Goal: Complete application form

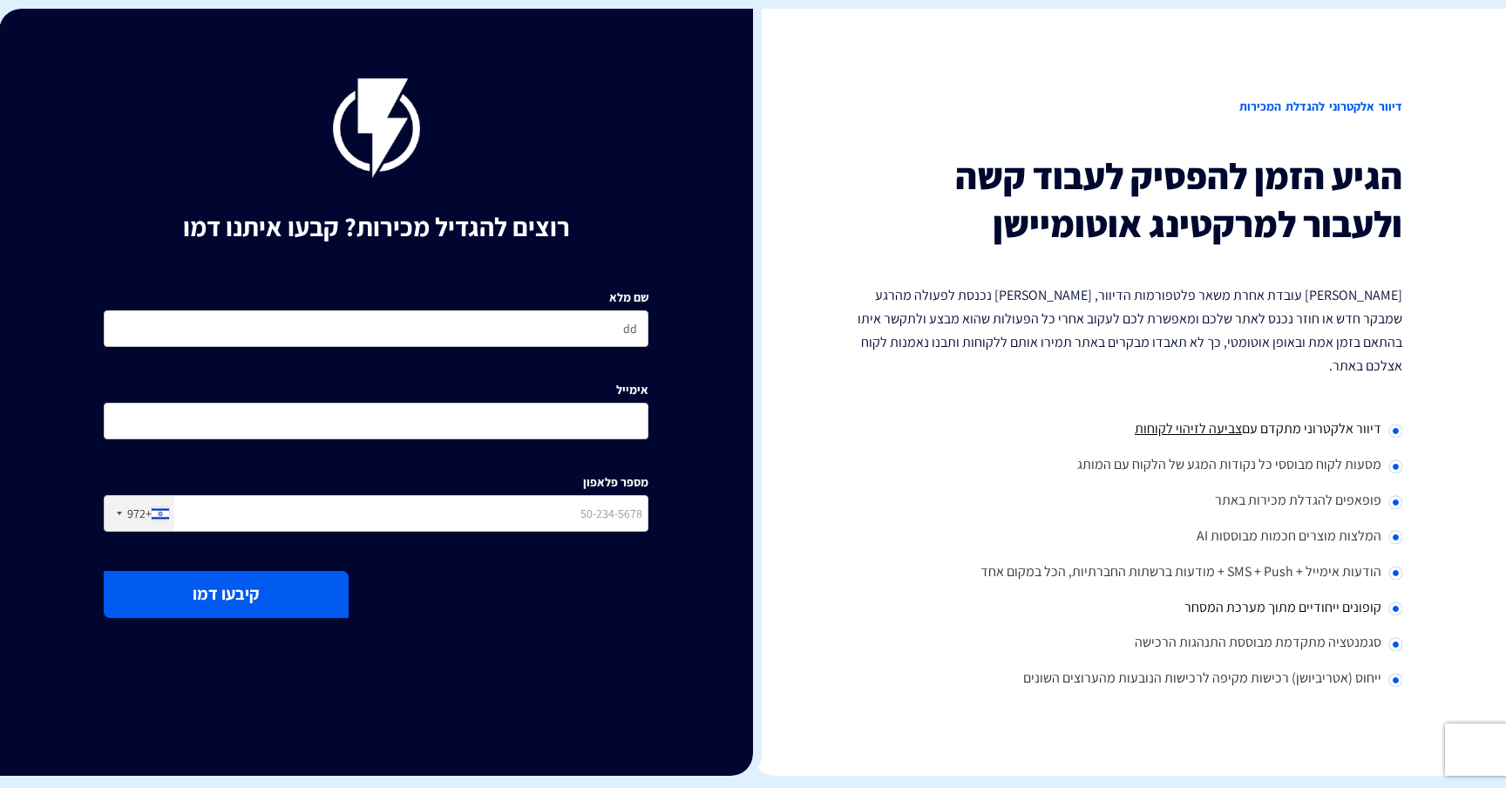
type input "dd"
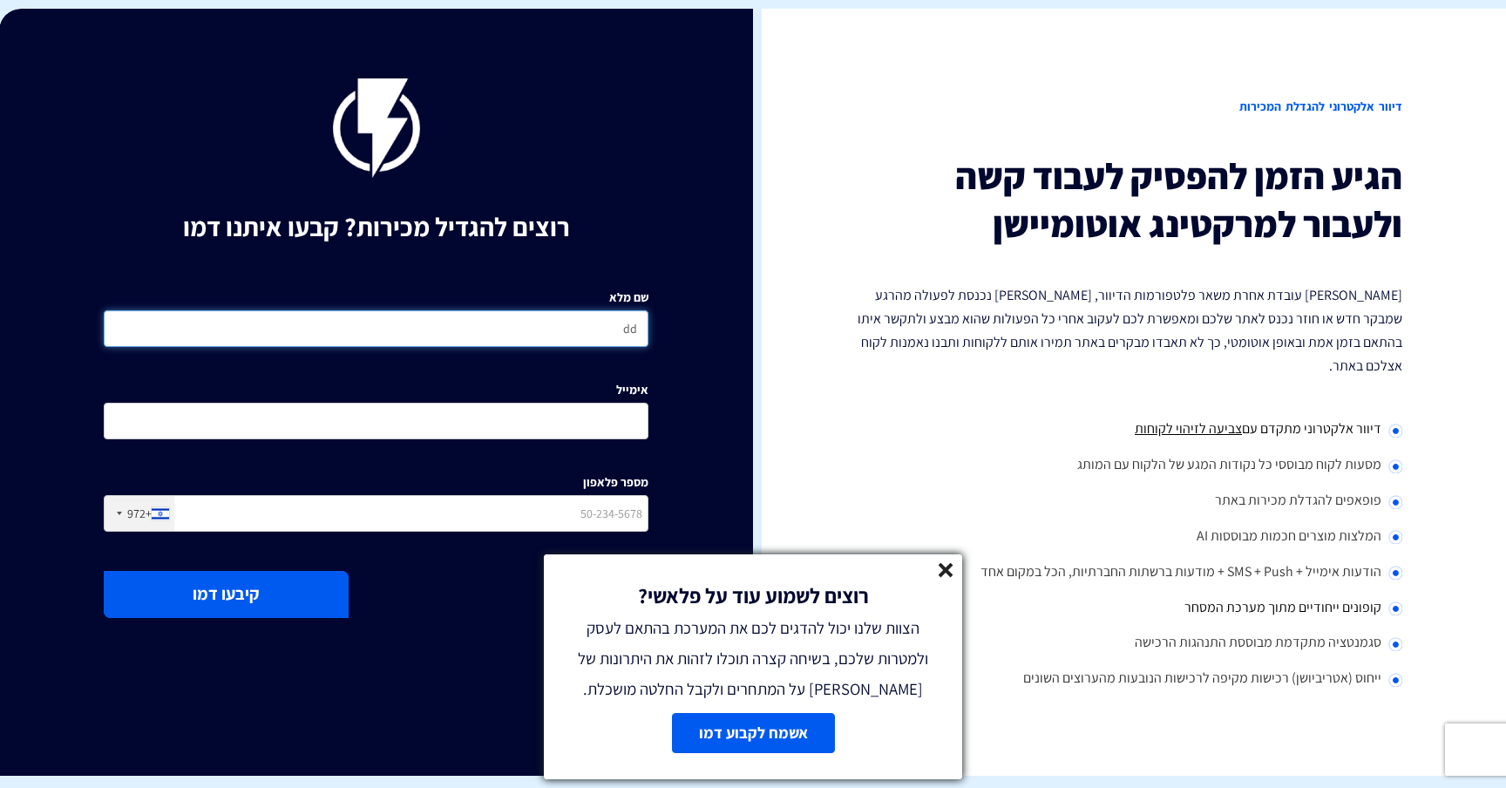
click at [620, 334] on input "dd" at bounding box center [376, 328] width 545 height 37
click at [949, 568] on icon at bounding box center [945, 570] width 15 height 15
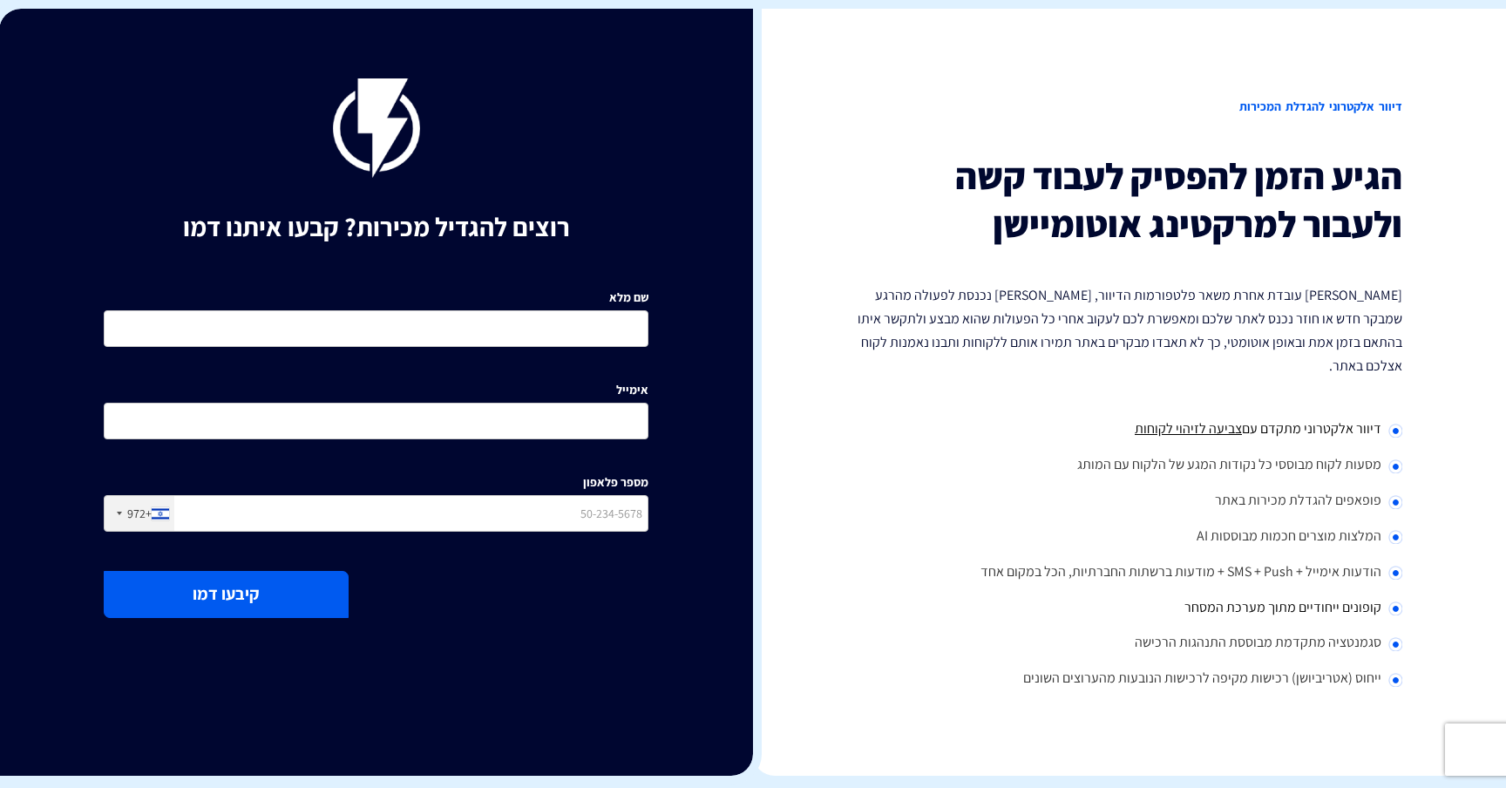
click at [578, 295] on div "שם מלא" at bounding box center [376, 311] width 545 height 71
click at [612, 318] on input "שם מלא" at bounding box center [376, 328] width 545 height 37
click at [596, 331] on input "שם מלא" at bounding box center [376, 328] width 545 height 37
